Goal: Information Seeking & Learning: Learn about a topic

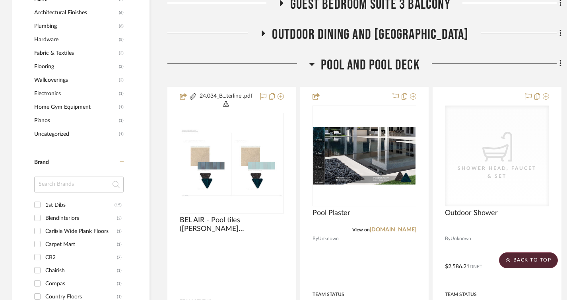
scroll to position [914, 0]
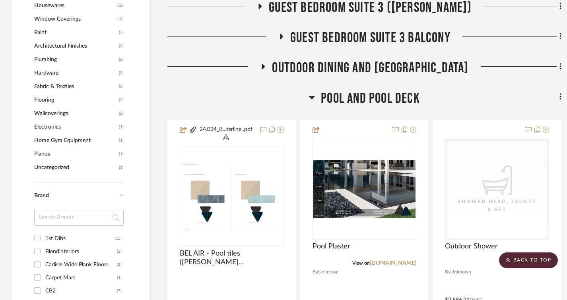
click at [315, 100] on h3 "Pool and Pool Deck" at bounding box center [364, 98] width 111 height 17
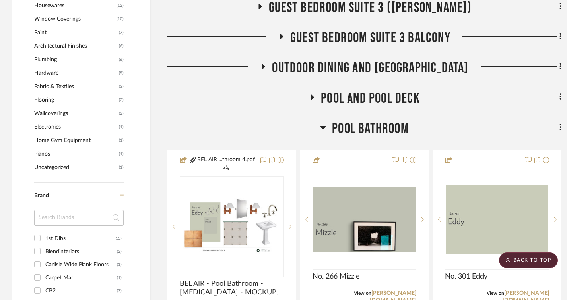
click at [321, 127] on icon at bounding box center [323, 127] width 6 height 3
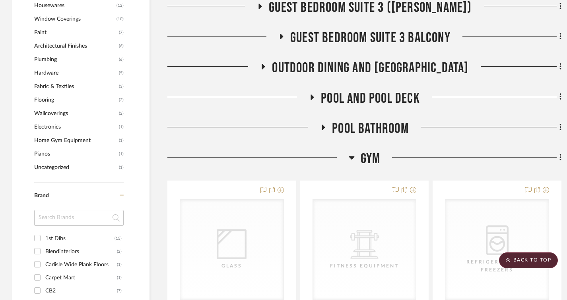
click at [352, 158] on icon at bounding box center [352, 158] width 6 height 3
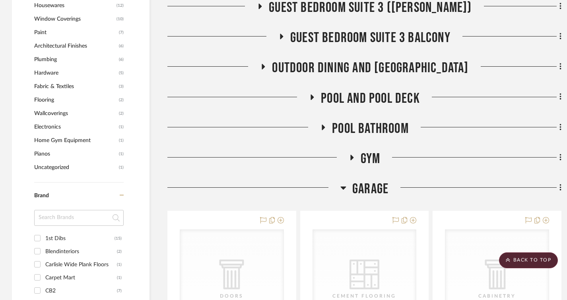
click at [348, 189] on h3 "Garage" at bounding box center [364, 189] width 48 height 17
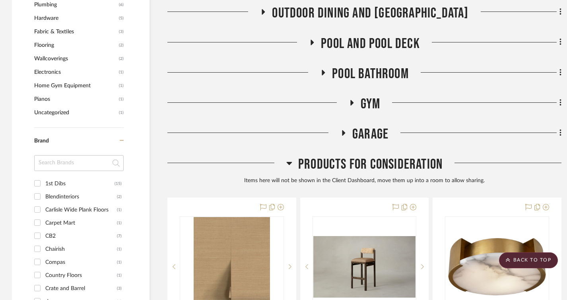
scroll to position [993, 0]
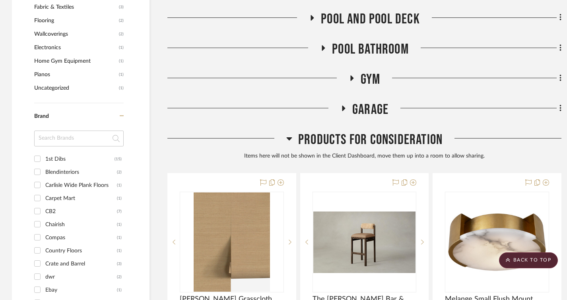
click at [292, 139] on h3 "Products For Consideration" at bounding box center [364, 140] width 156 height 17
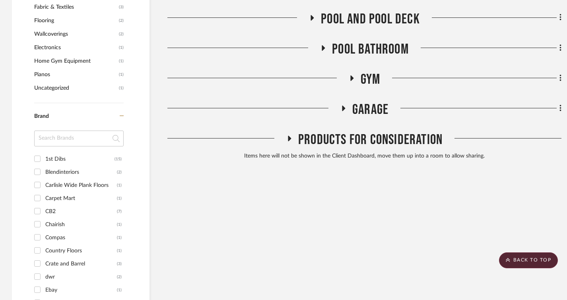
click at [290, 138] on icon at bounding box center [289, 139] width 10 height 6
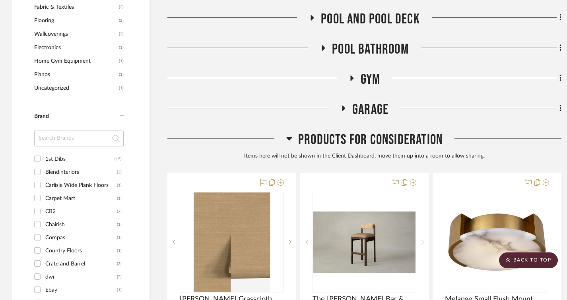
click at [345, 106] on icon at bounding box center [343, 109] width 10 height 6
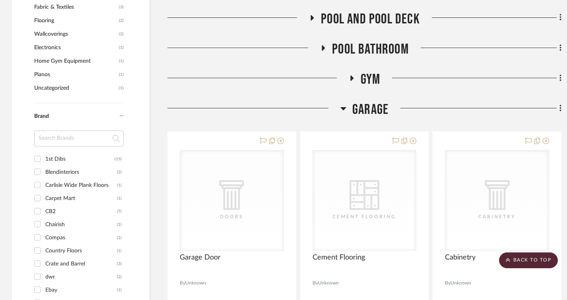
click at [349, 77] on icon at bounding box center [352, 78] width 10 height 6
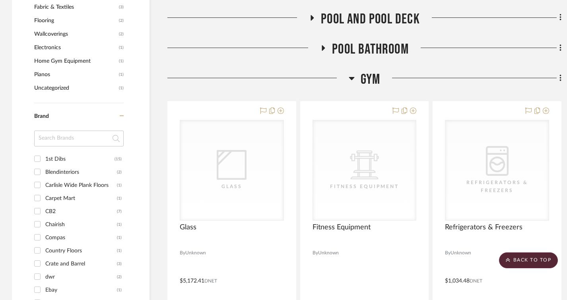
click at [321, 49] on icon at bounding box center [323, 48] width 10 height 6
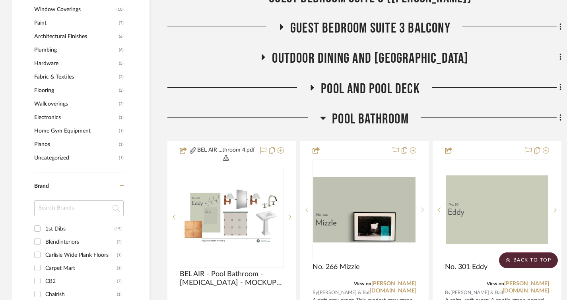
scroll to position [914, 0]
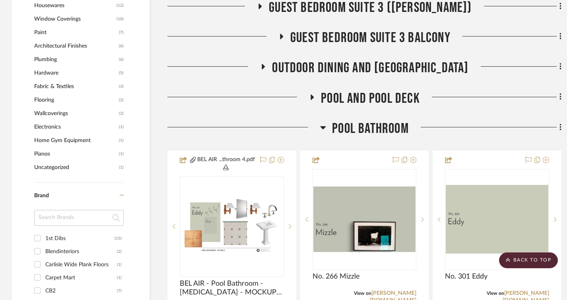
click at [313, 97] on icon at bounding box center [312, 98] width 3 height 6
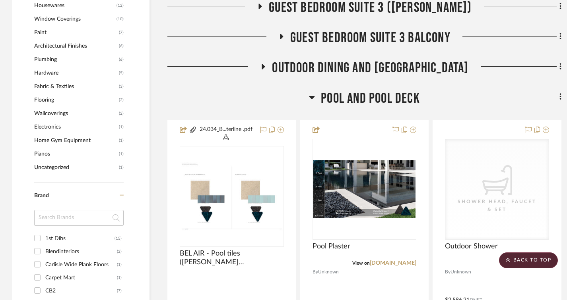
scroll to position [874, 0]
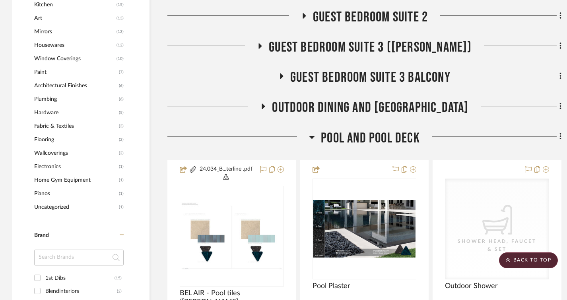
click at [269, 103] on h3 "Outdoor Dining and [GEOGRAPHIC_DATA]" at bounding box center [364, 107] width 208 height 17
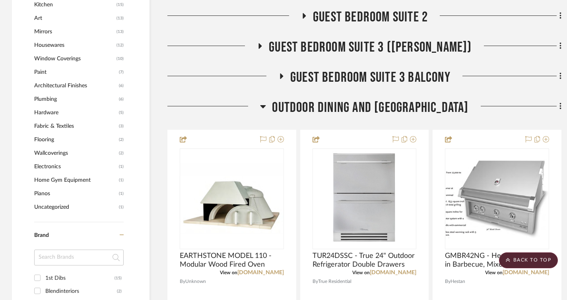
scroll to position [835, 0]
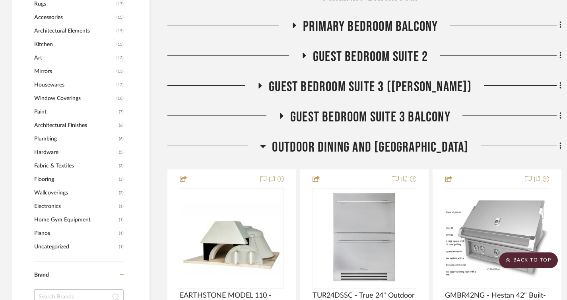
click at [281, 116] on icon at bounding box center [281, 116] width 3 height 6
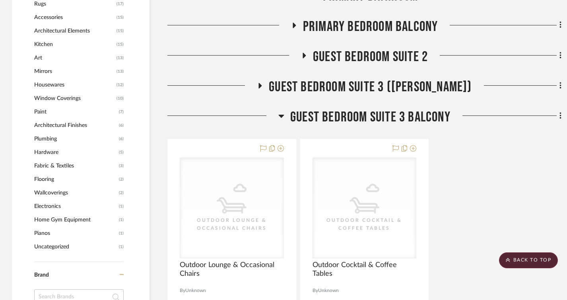
click at [262, 86] on icon at bounding box center [260, 86] width 3 height 6
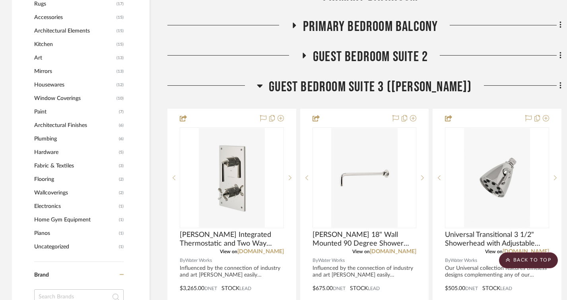
click at [304, 56] on icon at bounding box center [303, 56] width 3 height 6
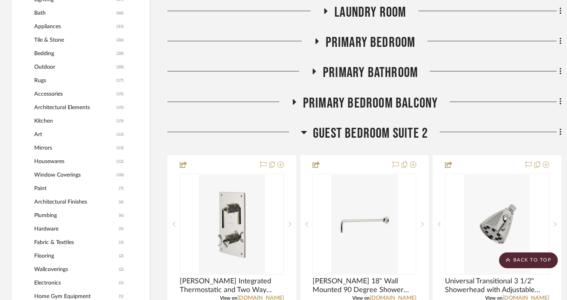
scroll to position [755, 0]
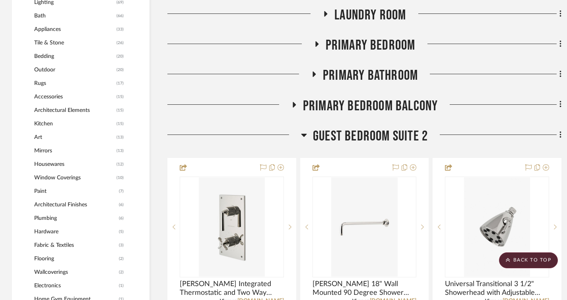
click at [296, 108] on fa-icon at bounding box center [294, 108] width 6 height 12
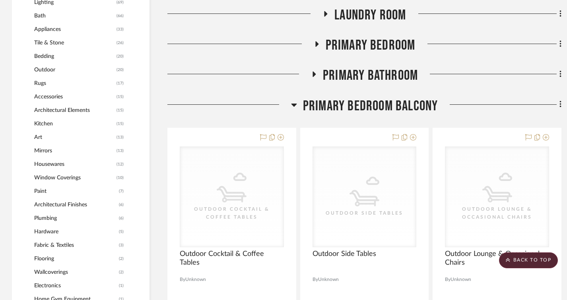
click at [317, 75] on icon at bounding box center [314, 75] width 10 height 6
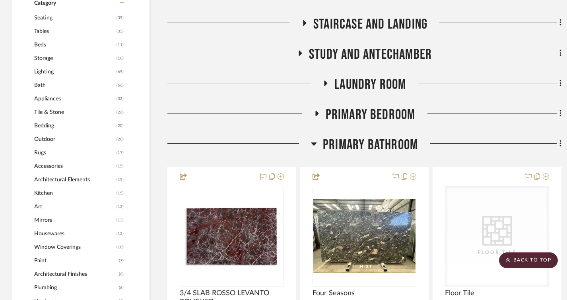
scroll to position [676, 0]
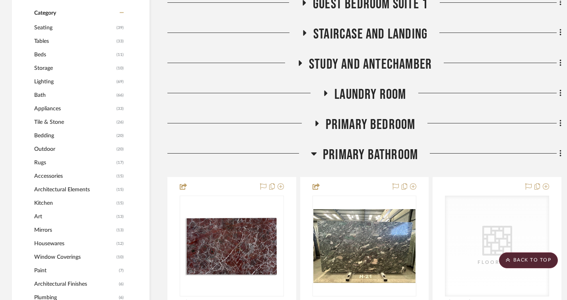
click at [316, 128] on fa-icon at bounding box center [317, 126] width 6 height 12
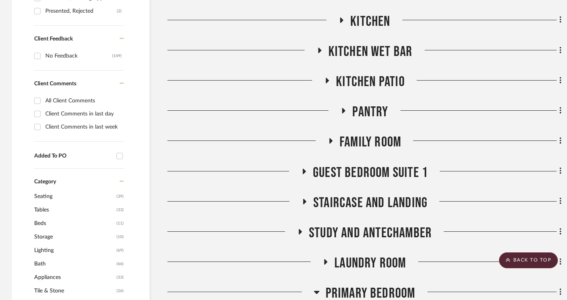
scroll to position [517, 0]
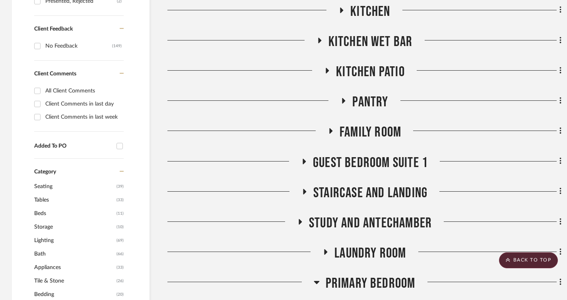
click at [307, 159] on icon at bounding box center [304, 162] width 10 height 6
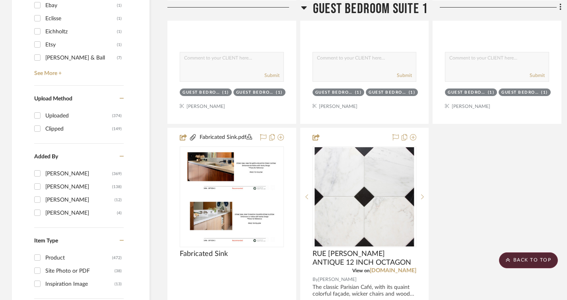
scroll to position [1272, 0]
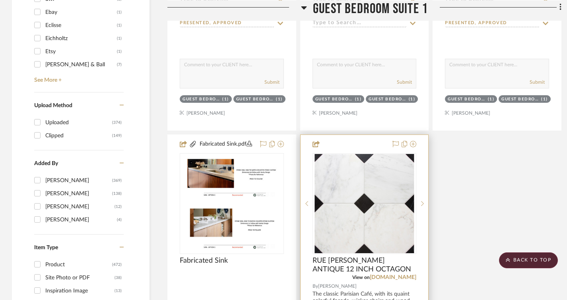
click at [374, 195] on img "0" at bounding box center [363, 203] width 99 height 99
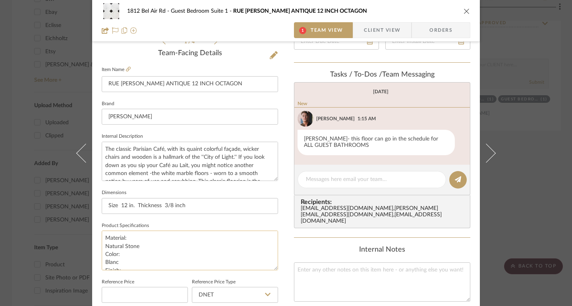
scroll to position [79, 0]
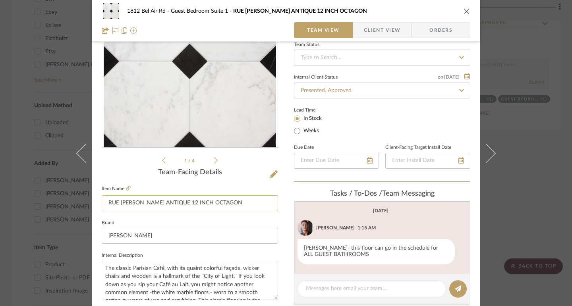
click at [168, 202] on input "RUE [PERSON_NAME] ANTIQUE 12 INCH OCTAGON" at bounding box center [190, 204] width 176 height 16
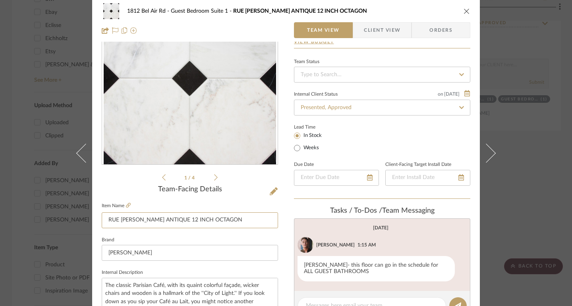
scroll to position [0, 0]
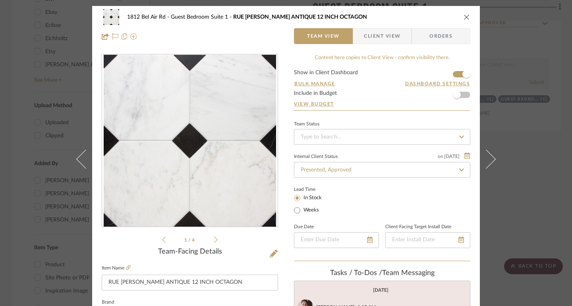
click at [522, 155] on div "1812 Bel Air Rd Guest Bedroom [GEOGRAPHIC_DATA][PERSON_NAME] 12 INCH OCTAGON Te…" at bounding box center [286, 153] width 572 height 306
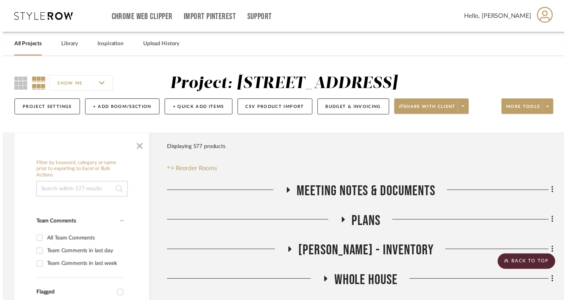
scroll to position [1272, 0]
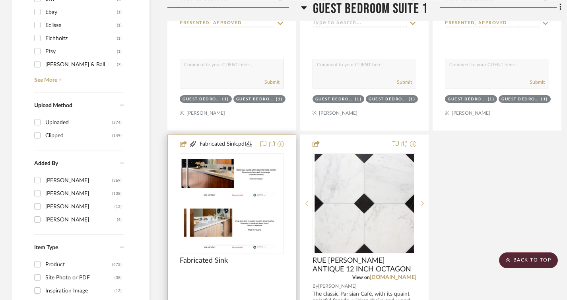
click at [248, 199] on img "0" at bounding box center [225, 203] width 91 height 99
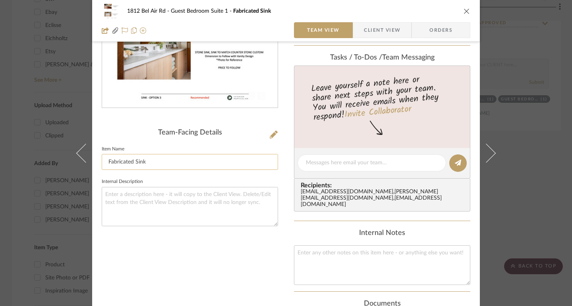
scroll to position [0, 0]
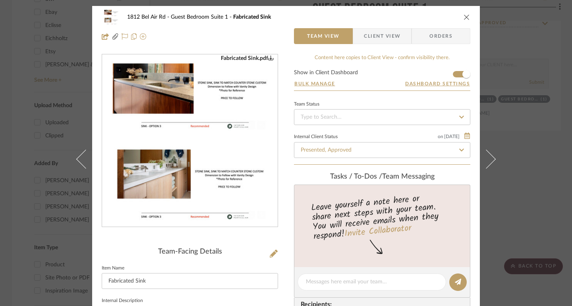
click at [239, 70] on img "0" at bounding box center [189, 141] width 157 height 172
click at [559, 160] on div "1812 Bel Air Rd Guest Bedroom Suite 1 Fabricated Sink Team View Client View Ord…" at bounding box center [286, 153] width 572 height 306
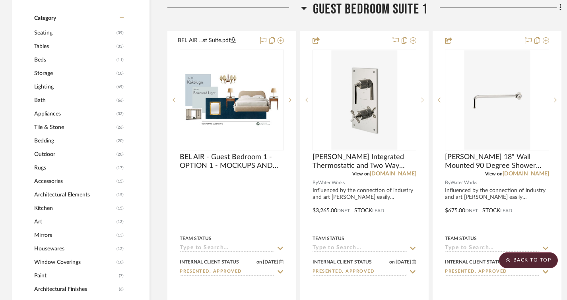
scroll to position [636, 0]
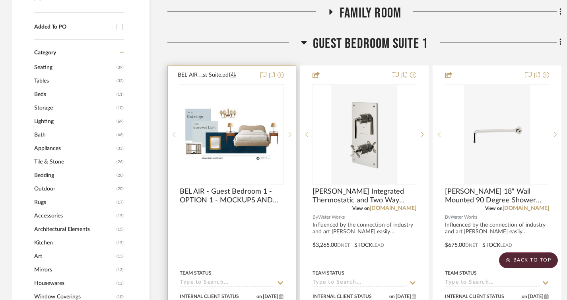
click at [246, 133] on img "0" at bounding box center [231, 135] width 103 height 58
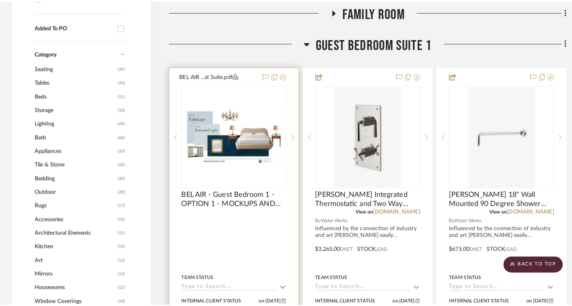
scroll to position [0, 0]
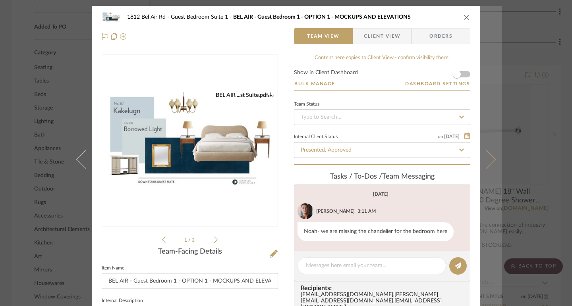
click at [493, 155] on button at bounding box center [491, 159] width 22 height 306
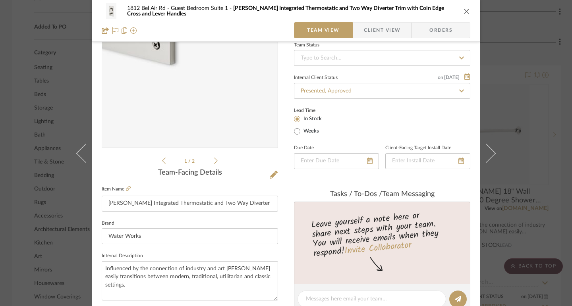
scroll to position [79, 0]
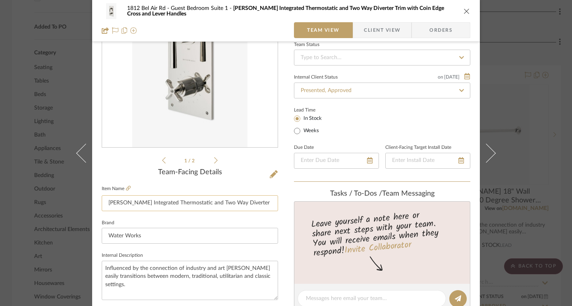
click at [124, 200] on input "[PERSON_NAME] Integrated Thermostatic and Two Way Diverter Trim with Coin Edge …" at bounding box center [190, 204] width 176 height 16
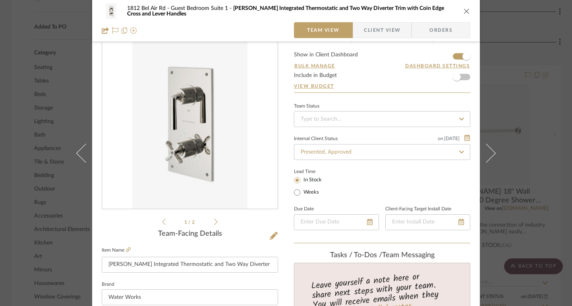
scroll to position [0, 0]
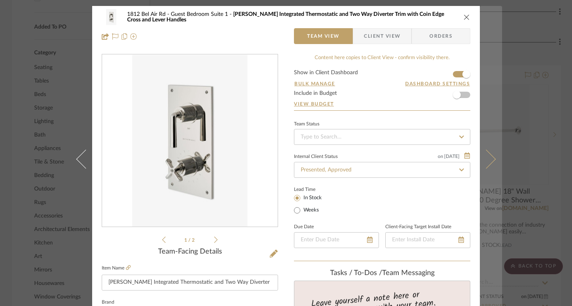
click at [488, 163] on icon at bounding box center [486, 158] width 19 height 19
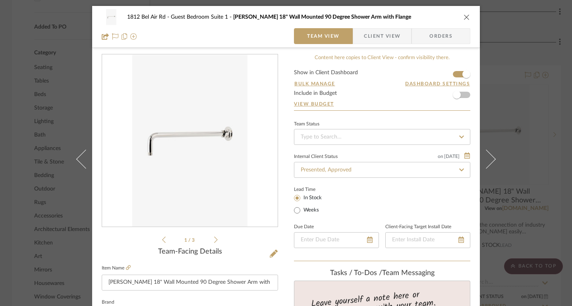
scroll to position [79, 0]
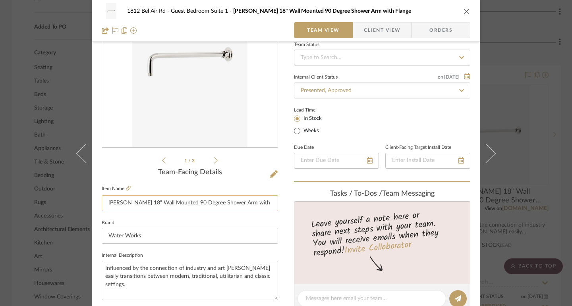
click at [150, 206] on input "[PERSON_NAME] 18" Wall Mounted 90 Degree Shower Arm with Flange" at bounding box center [190, 204] width 176 height 16
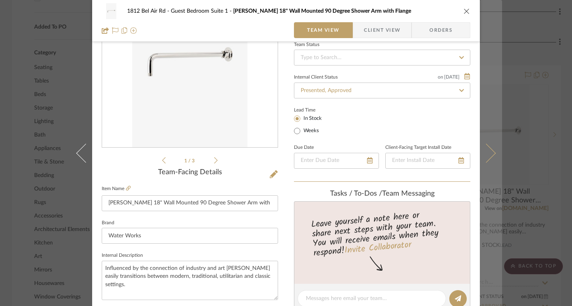
click at [485, 153] on icon at bounding box center [486, 152] width 19 height 19
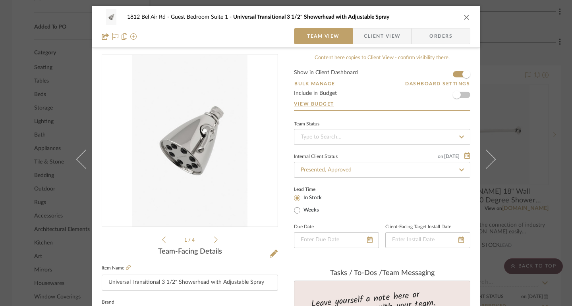
scroll to position [40, 0]
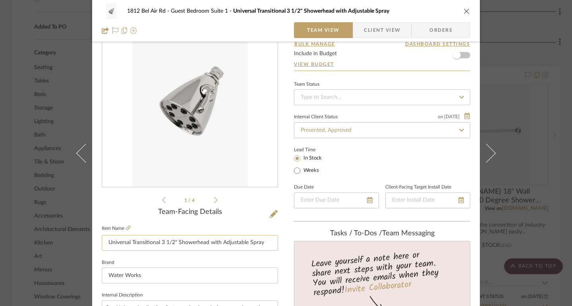
click at [218, 240] on input "Universal Transitional 3 1/2" Showerhead with Adjustable Spray" at bounding box center [190, 243] width 176 height 16
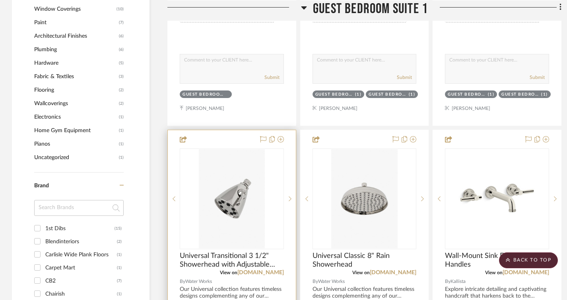
scroll to position [954, 0]
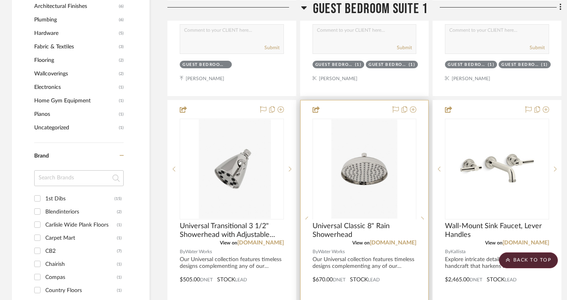
click at [365, 148] on div at bounding box center [364, 219] width 104 height 201
click at [360, 164] on img "0" at bounding box center [364, 169] width 66 height 99
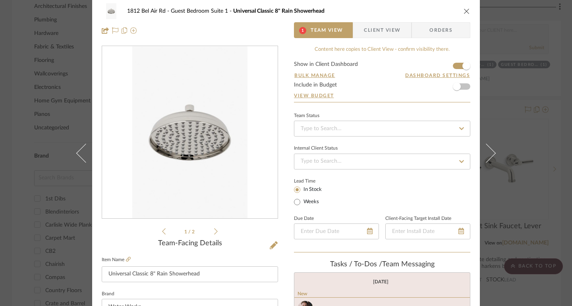
scroll to position [0, 0]
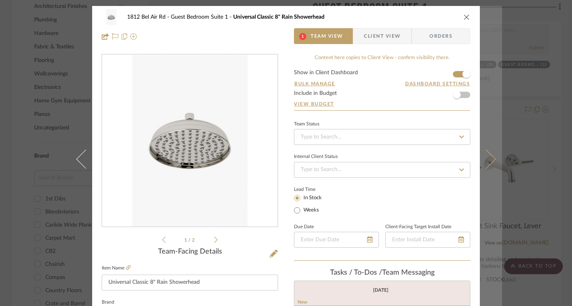
click at [488, 151] on button at bounding box center [491, 159] width 22 height 306
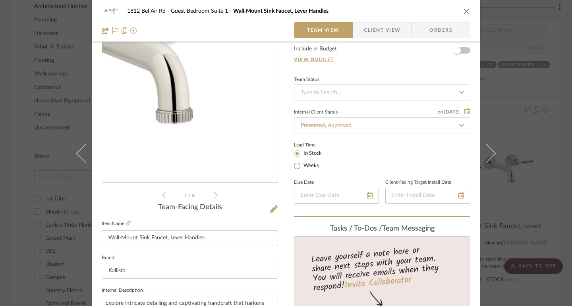
scroll to position [79, 0]
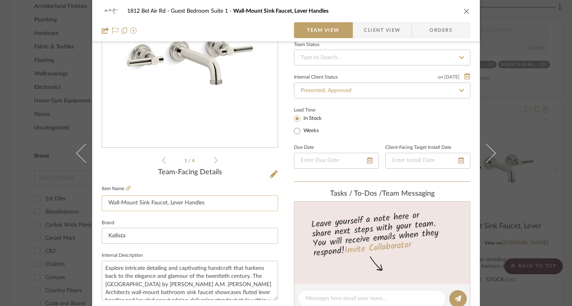
click at [173, 199] on input "Wall-Mount Sink Faucet, Lever Handles" at bounding box center [190, 204] width 176 height 16
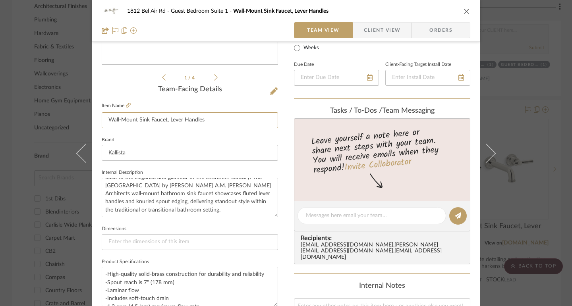
scroll to position [199, 0]
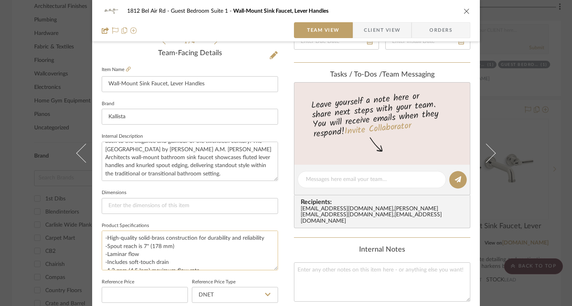
click at [153, 245] on textarea "-High-quality solid-brass construction for durability and reliability -Spout re…" at bounding box center [190, 250] width 176 height 39
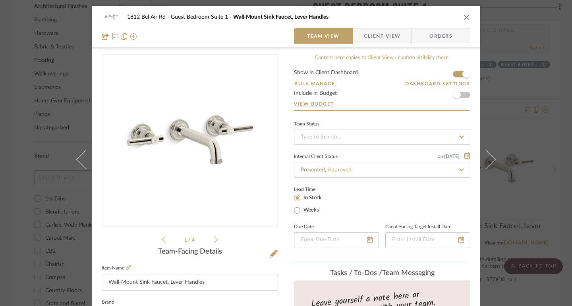
scroll to position [40, 0]
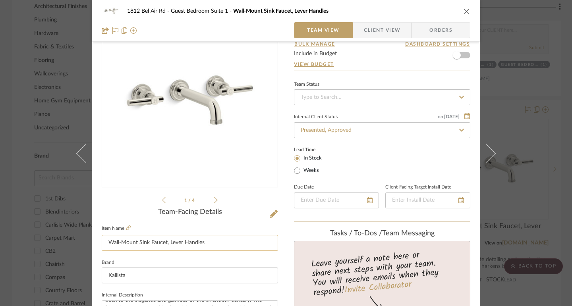
click at [170, 243] on input "Wall-Mount Sink Faucet, Lever Handles" at bounding box center [190, 243] width 176 height 16
click at [491, 154] on icon at bounding box center [486, 152] width 19 height 19
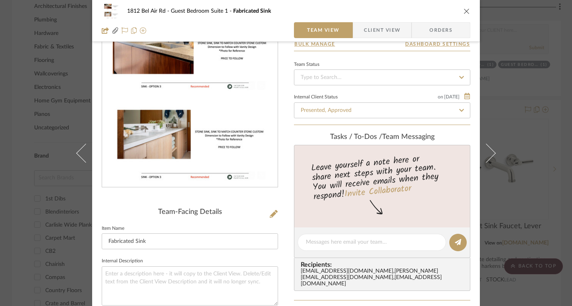
click at [491, 154] on icon at bounding box center [486, 152] width 19 height 19
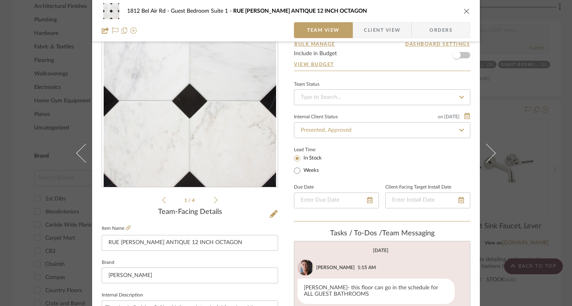
click at [491, 154] on icon at bounding box center [486, 152] width 19 height 19
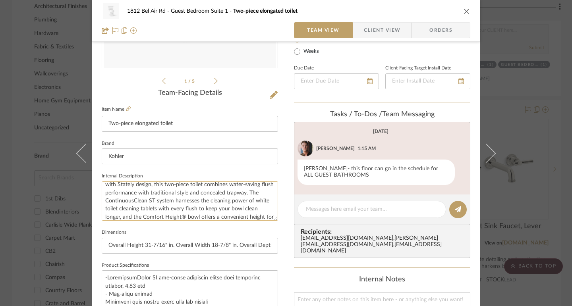
scroll to position [24, 0]
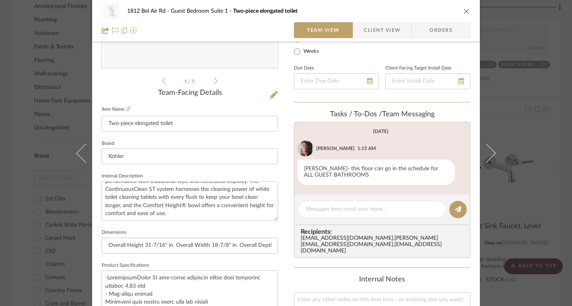
click at [201, 246] on input "Overall Height 31-7/16" in. Overall Width 18-7/8" in. Overall Depth 29-5/8" in.…" at bounding box center [190, 246] width 176 height 16
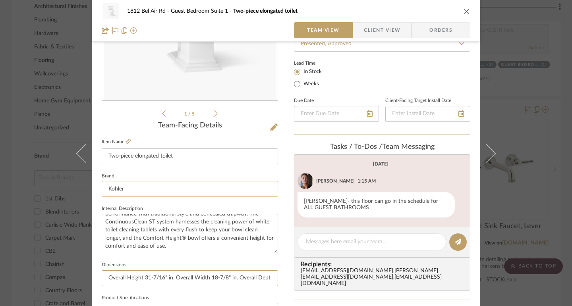
scroll to position [119, 0]
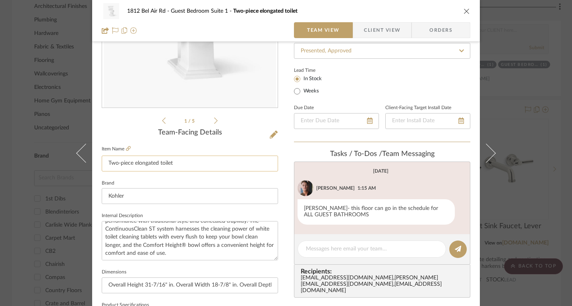
click at [143, 164] on input "Two-piece elongated toilet" at bounding box center [190, 164] width 176 height 16
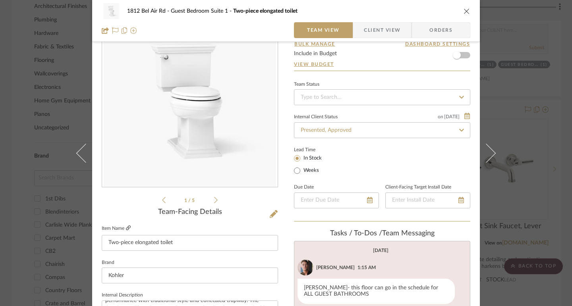
click at [127, 230] on icon at bounding box center [128, 228] width 5 height 5
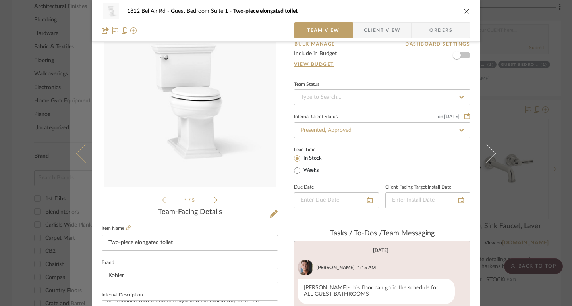
click at [77, 155] on icon at bounding box center [85, 152] width 19 height 19
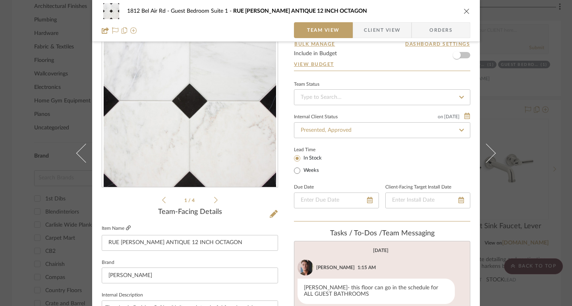
click at [126, 228] on icon at bounding box center [128, 228] width 5 height 5
click at [556, 152] on div "1812 Bel Air Rd Guest Bedroom [GEOGRAPHIC_DATA][PERSON_NAME] 12 INCH OCTAGON Te…" at bounding box center [286, 153] width 572 height 306
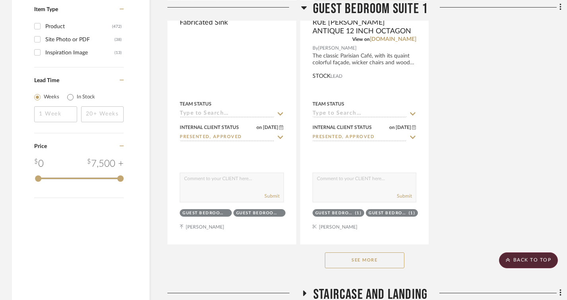
scroll to position [1550, 0]
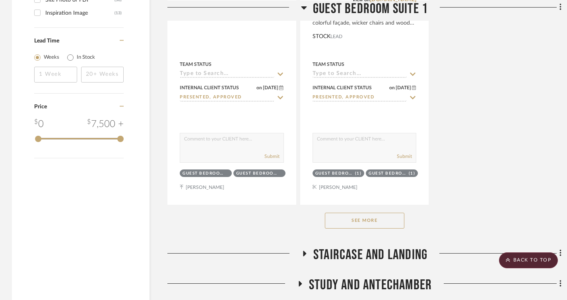
click at [370, 229] on button "See More" at bounding box center [364, 221] width 79 height 16
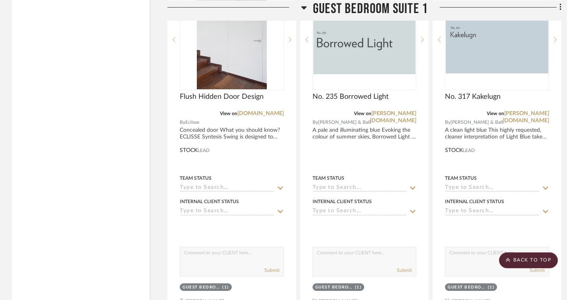
scroll to position [1709, 0]
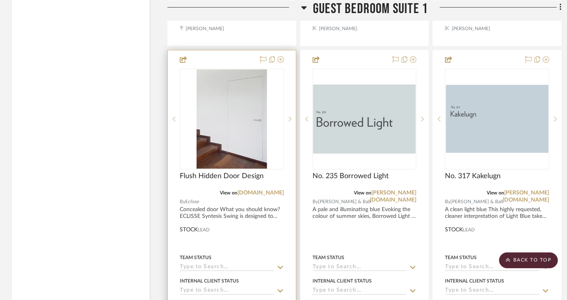
click at [231, 101] on img "0" at bounding box center [232, 119] width 70 height 99
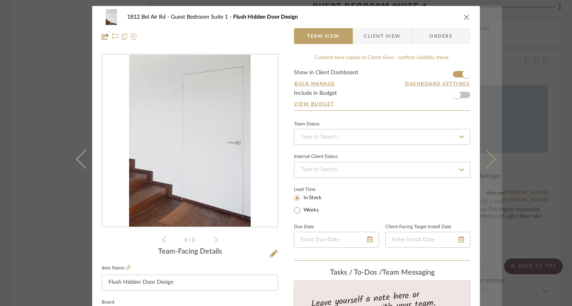
click at [492, 158] on button at bounding box center [491, 159] width 22 height 306
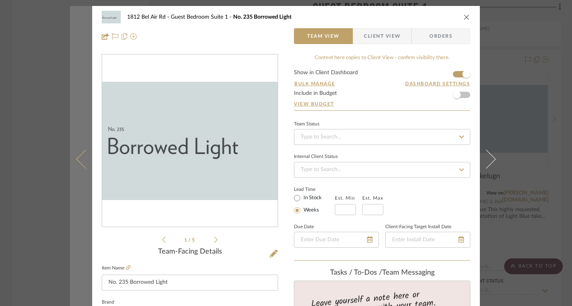
click at [78, 153] on button at bounding box center [81, 159] width 22 height 306
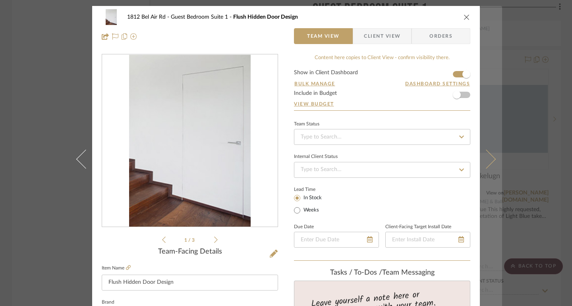
click at [492, 162] on button at bounding box center [491, 159] width 22 height 306
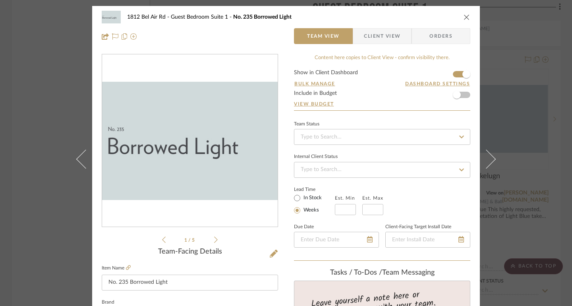
click at [492, 162] on button at bounding box center [491, 159] width 22 height 306
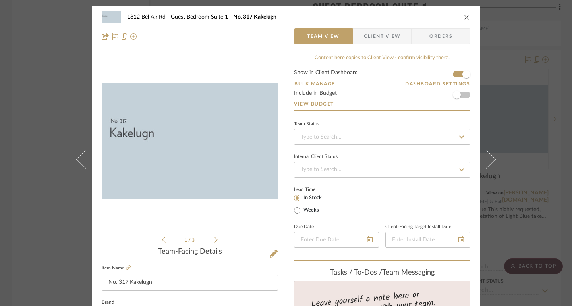
click at [492, 162] on button at bounding box center [491, 159] width 22 height 306
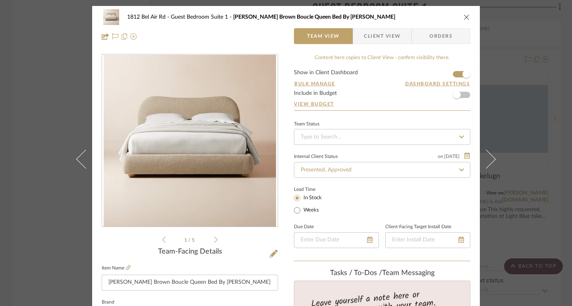
click at [492, 162] on button at bounding box center [491, 159] width 22 height 306
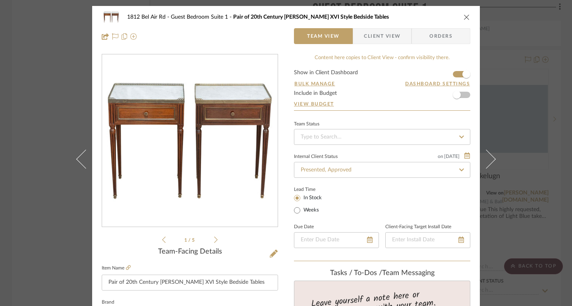
click at [492, 162] on button at bounding box center [491, 159] width 22 height 306
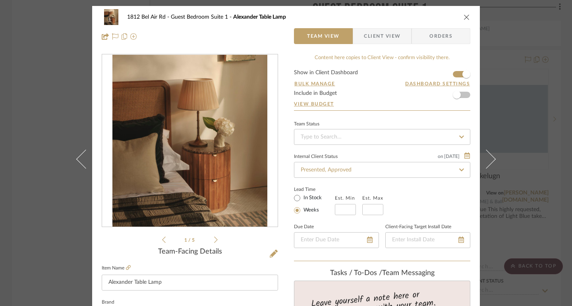
click at [492, 162] on button at bounding box center [491, 159] width 22 height 306
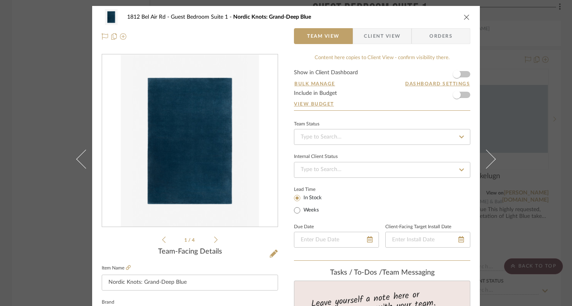
click at [560, 151] on div "1812 Bel Air Rd Guest Bedroom Suite 1 Nordic Knots: Grand-Deep Blue Team View C…" at bounding box center [286, 153] width 572 height 306
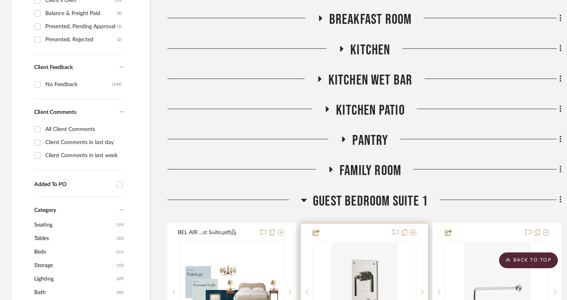
scroll to position [556, 0]
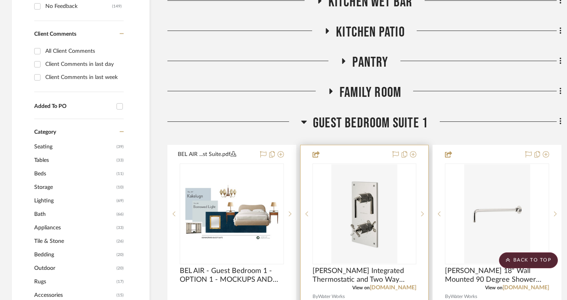
click at [370, 194] on img "0" at bounding box center [364, 214] width 66 height 99
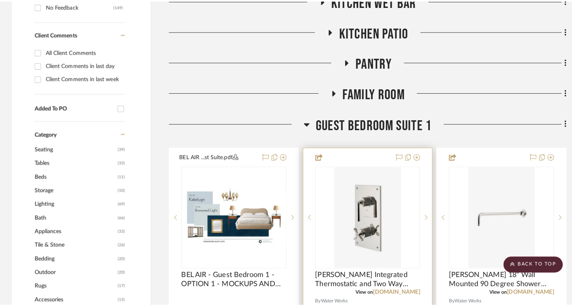
scroll to position [0, 0]
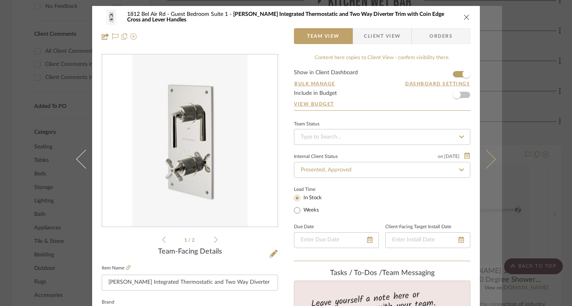
click at [494, 156] on button at bounding box center [491, 159] width 22 height 306
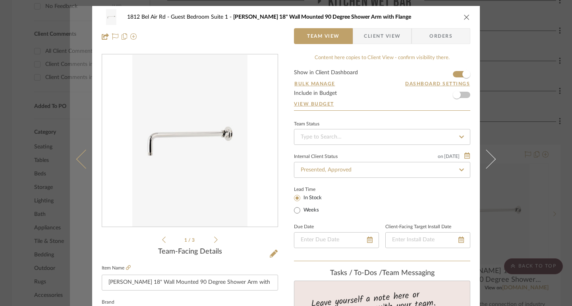
click at [77, 161] on icon at bounding box center [85, 158] width 19 height 19
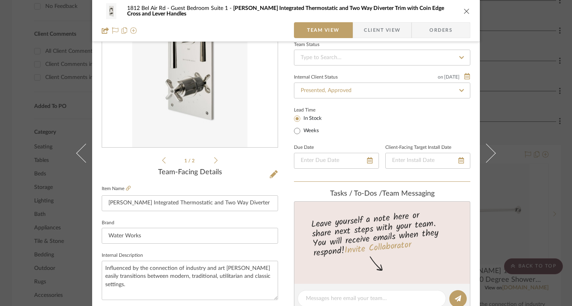
scroll to position [40, 0]
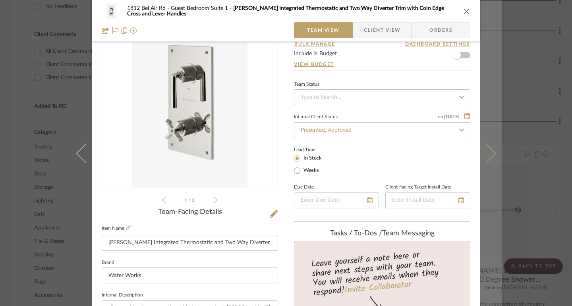
click at [490, 148] on button at bounding box center [491, 153] width 22 height 306
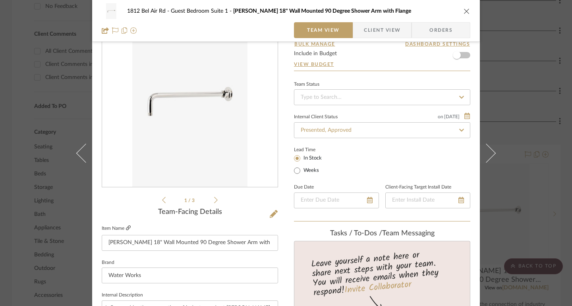
click at [126, 228] on icon at bounding box center [128, 228] width 5 height 5
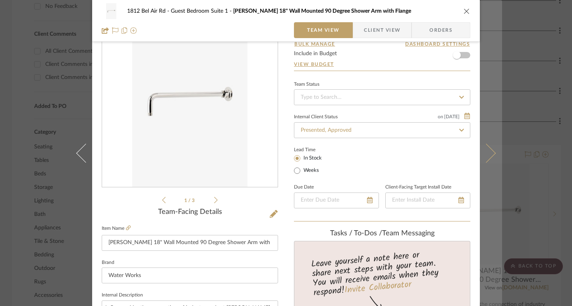
click at [491, 151] on button at bounding box center [491, 153] width 22 height 306
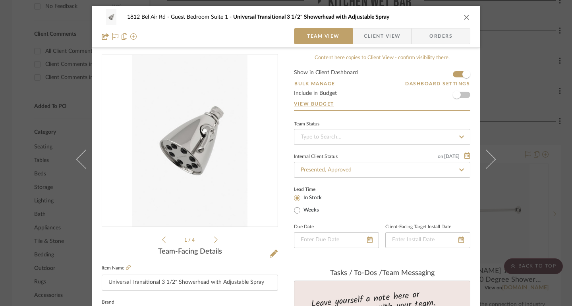
scroll to position [79, 0]
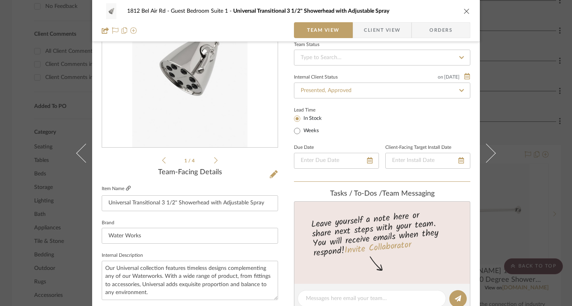
click at [126, 186] on icon at bounding box center [128, 188] width 5 height 5
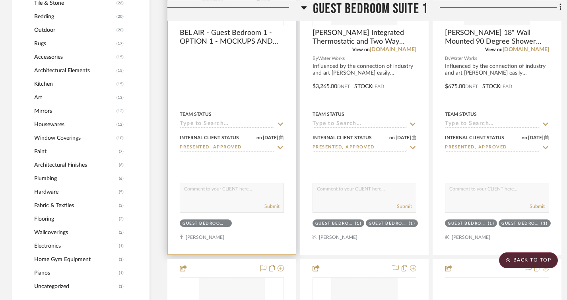
scroll to position [914, 0]
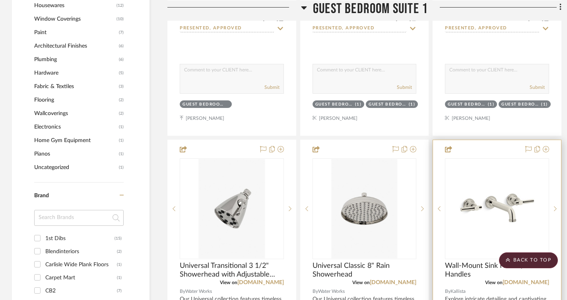
click at [492, 189] on img "0" at bounding box center [496, 208] width 103 height 77
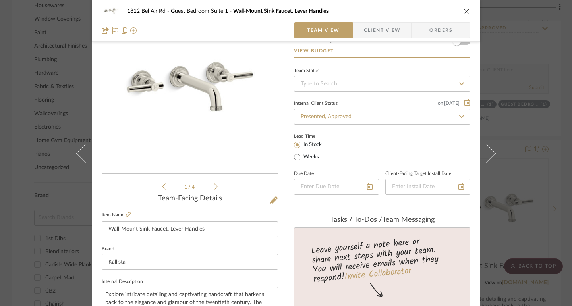
scroll to position [79, 0]
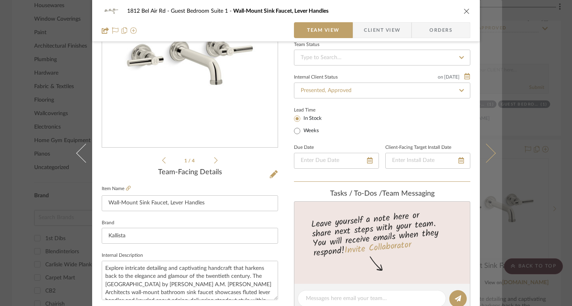
click at [490, 153] on icon at bounding box center [486, 152] width 19 height 19
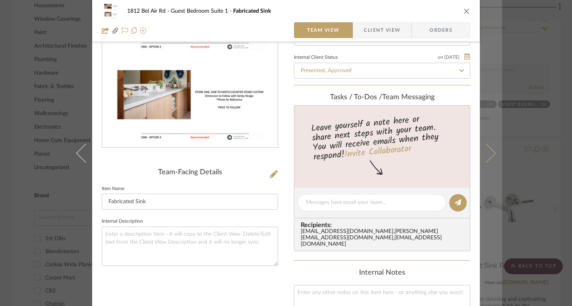
click at [490, 153] on icon at bounding box center [486, 152] width 19 height 19
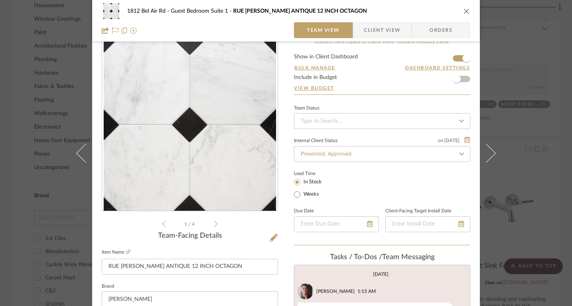
scroll to position [0, 0]
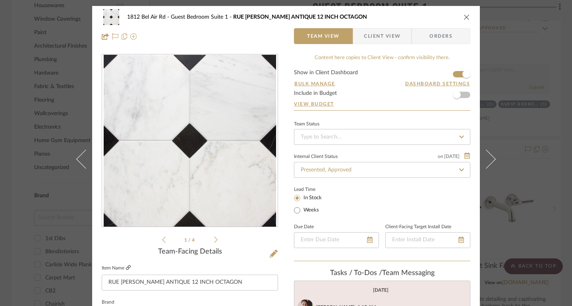
click at [126, 266] on icon at bounding box center [128, 267] width 5 height 5
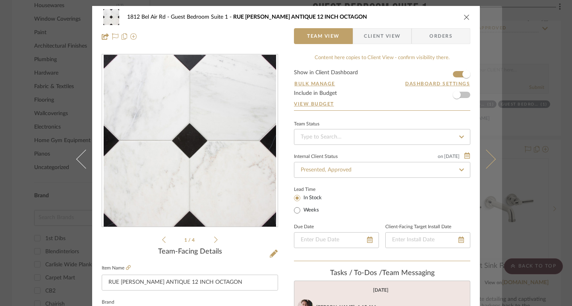
click at [488, 159] on icon at bounding box center [486, 158] width 19 height 19
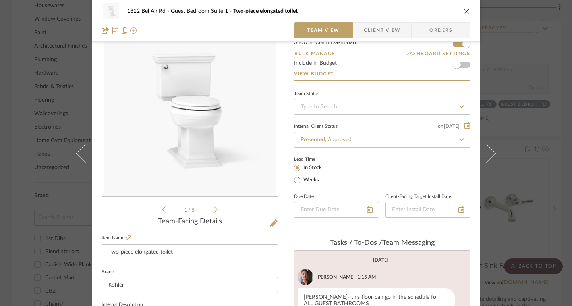
scroll to position [40, 0]
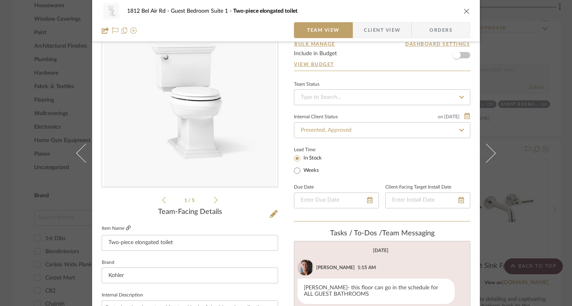
click at [126, 230] on icon at bounding box center [128, 228] width 5 height 5
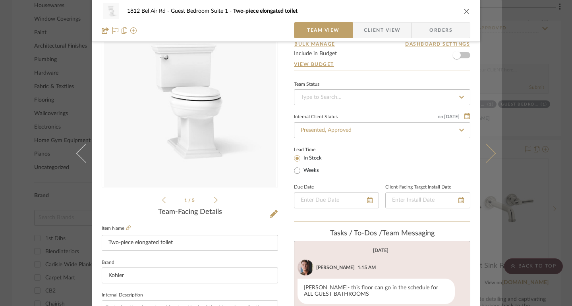
click at [496, 149] on button at bounding box center [491, 153] width 22 height 306
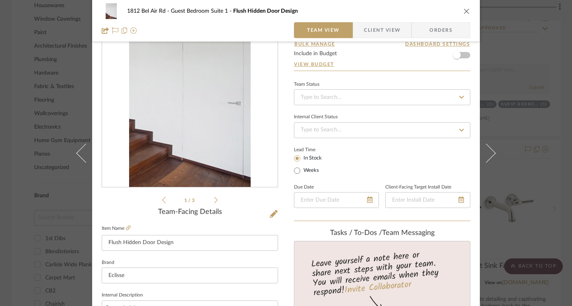
click at [496, 149] on button at bounding box center [491, 153] width 22 height 306
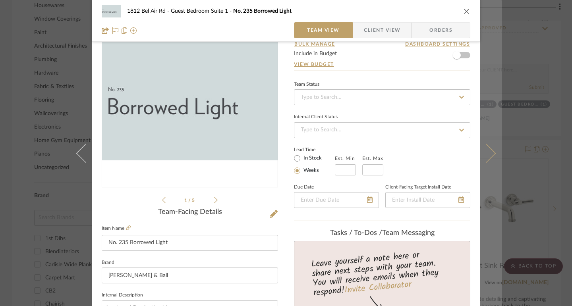
click at [488, 155] on icon at bounding box center [486, 152] width 19 height 19
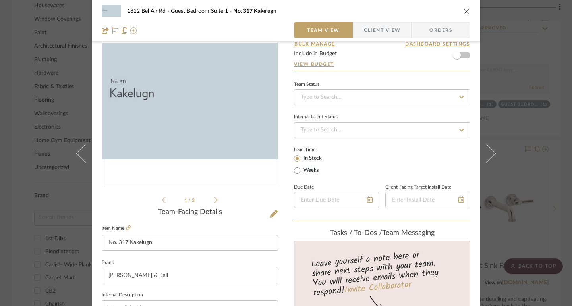
click at [488, 155] on icon at bounding box center [486, 152] width 19 height 19
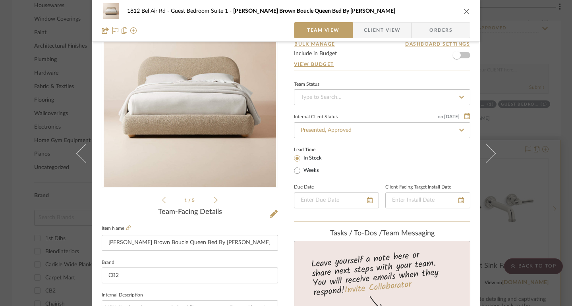
click at [559, 152] on div "1812 Bel Air Rd Guest Bedroom Suite 1 Diana Camel Brown Boucle Queen Bed By Ros…" at bounding box center [286, 153] width 572 height 306
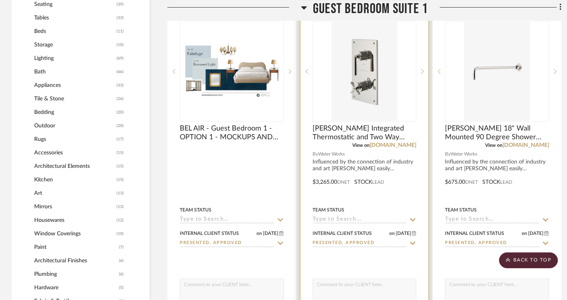
scroll to position [715, 0]
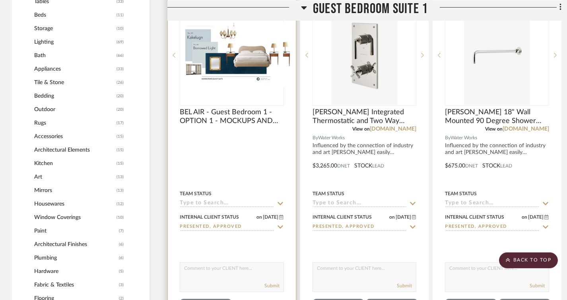
click at [211, 50] on div at bounding box center [232, 55] width 104 height 101
click at [234, 58] on img "0" at bounding box center [231, 55] width 103 height 58
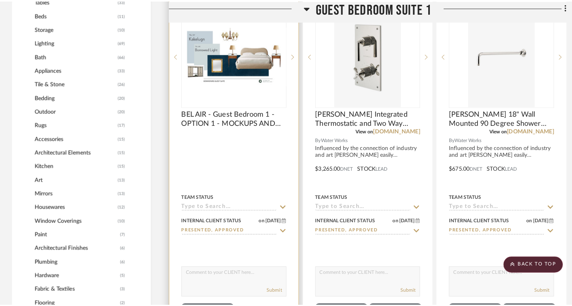
scroll to position [0, 0]
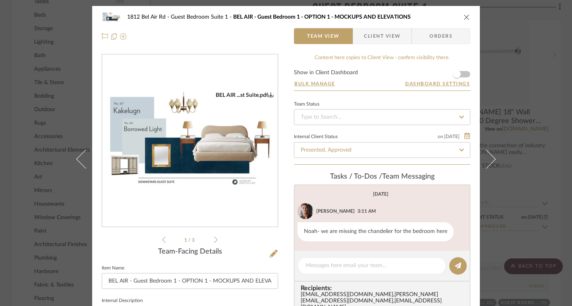
click at [556, 139] on div "1812 Bel Air Rd Guest Bedroom Suite 1 BEL AIR - Guest Bedroom 1 - OPTION 1 - MO…" at bounding box center [286, 153] width 572 height 306
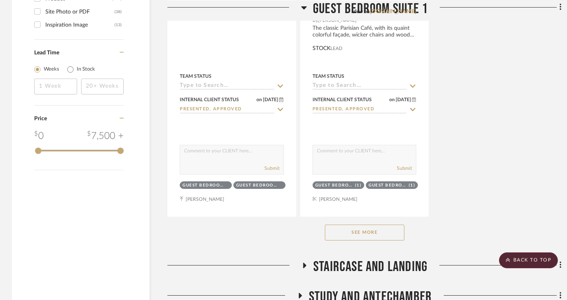
scroll to position [1669, 0]
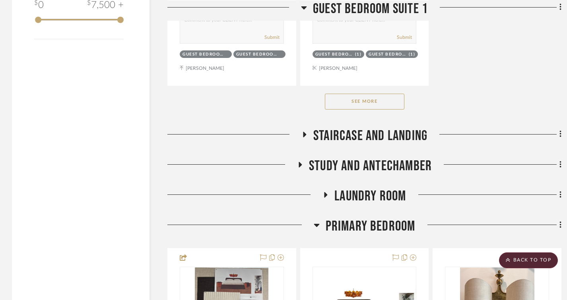
click at [351, 99] on button "See More" at bounding box center [364, 102] width 79 height 16
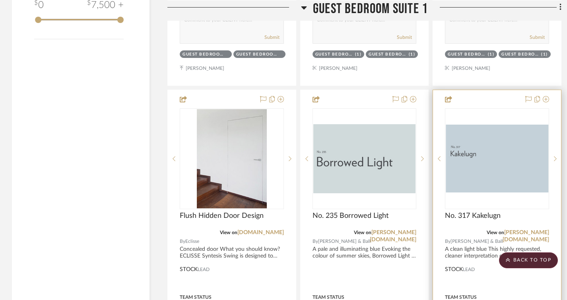
click at [493, 157] on img "0" at bounding box center [496, 159] width 103 height 68
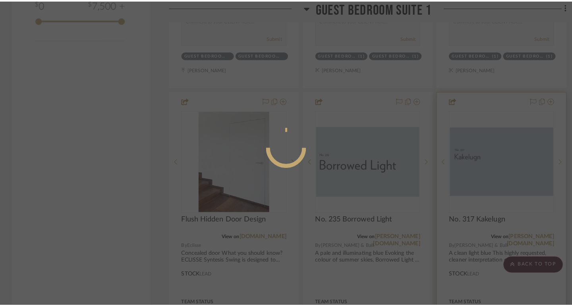
scroll to position [0, 0]
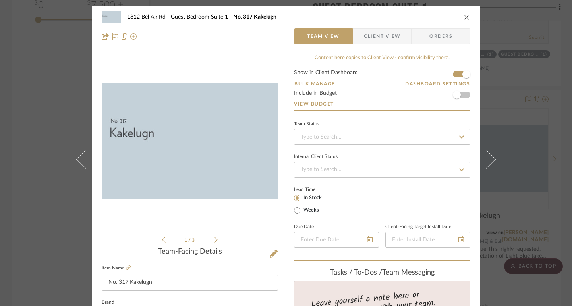
click at [560, 174] on div "1812 Bel Air Rd Guest Bedroom Suite 1 No. 317 Kakelugn Team View Client View Or…" at bounding box center [286, 153] width 572 height 306
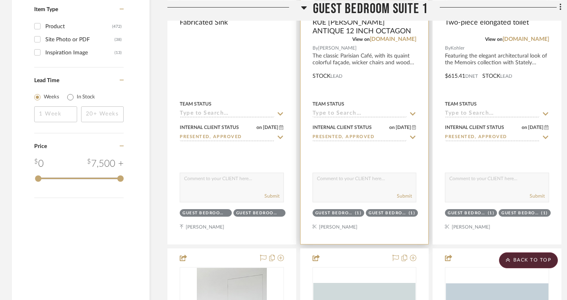
scroll to position [1391, 0]
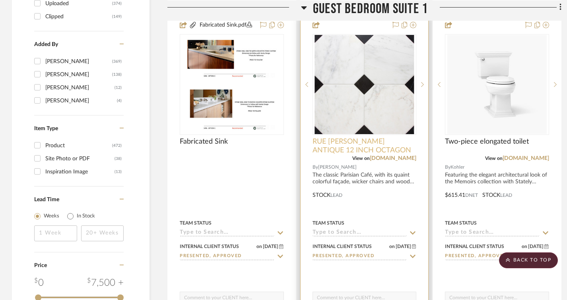
click at [336, 144] on span "RUE [PERSON_NAME] ANTIQUE 12 INCH OCTAGON" at bounding box center [364, 145] width 104 height 17
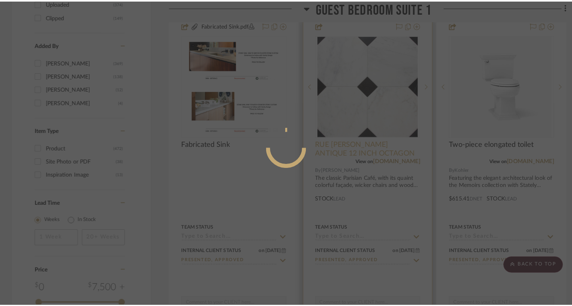
scroll to position [0, 0]
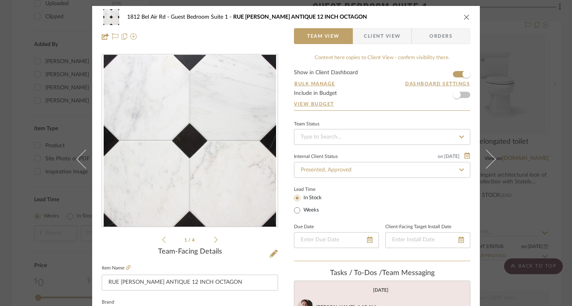
click at [557, 45] on div "1812 Bel Air Rd Guest Bedroom [GEOGRAPHIC_DATA][PERSON_NAME] 12 INCH OCTAGON Te…" at bounding box center [286, 153] width 572 height 306
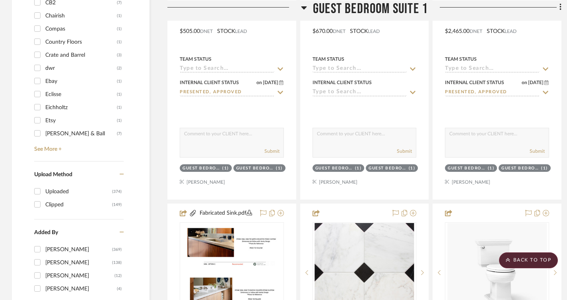
scroll to position [1232, 0]
